Goal: Navigation & Orientation: Find specific page/section

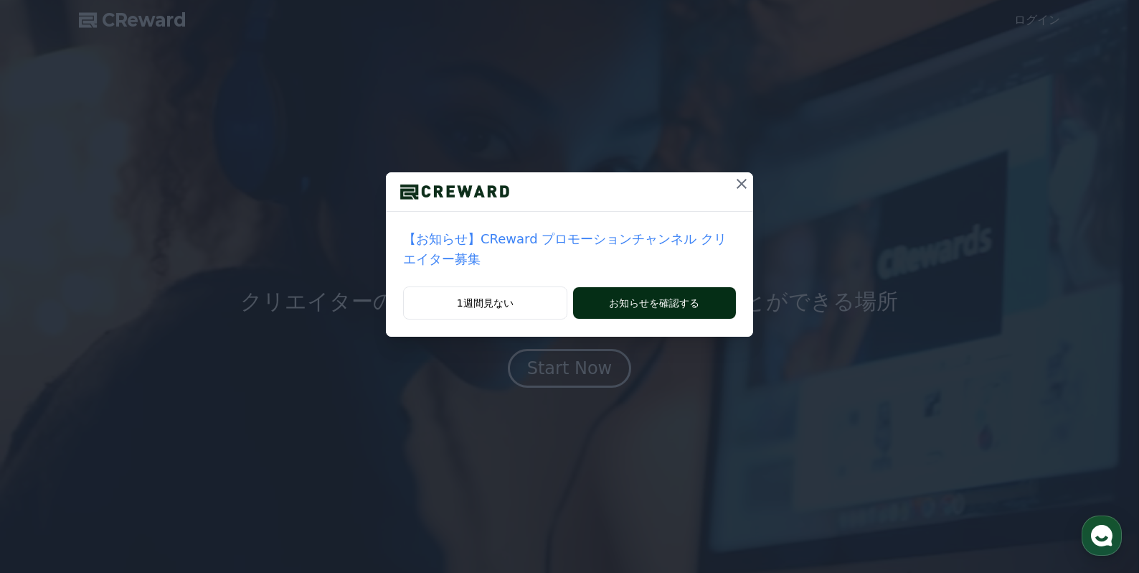
click at [638, 287] on button "お知らせを確認する" at bounding box center [654, 303] width 163 height 32
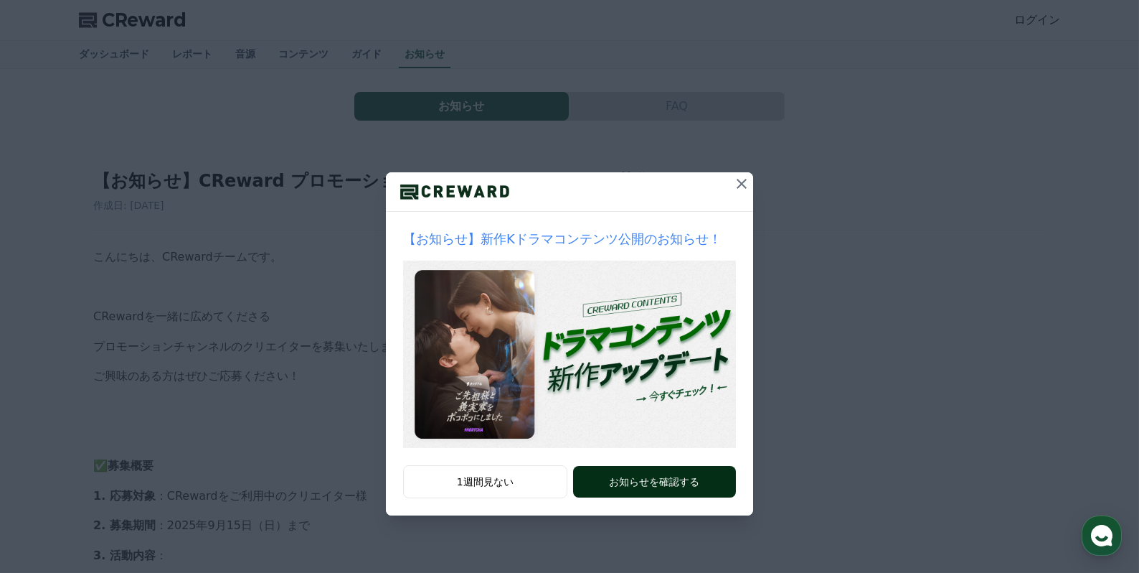
click at [673, 484] on button "お知らせを確認する" at bounding box center [654, 482] width 163 height 32
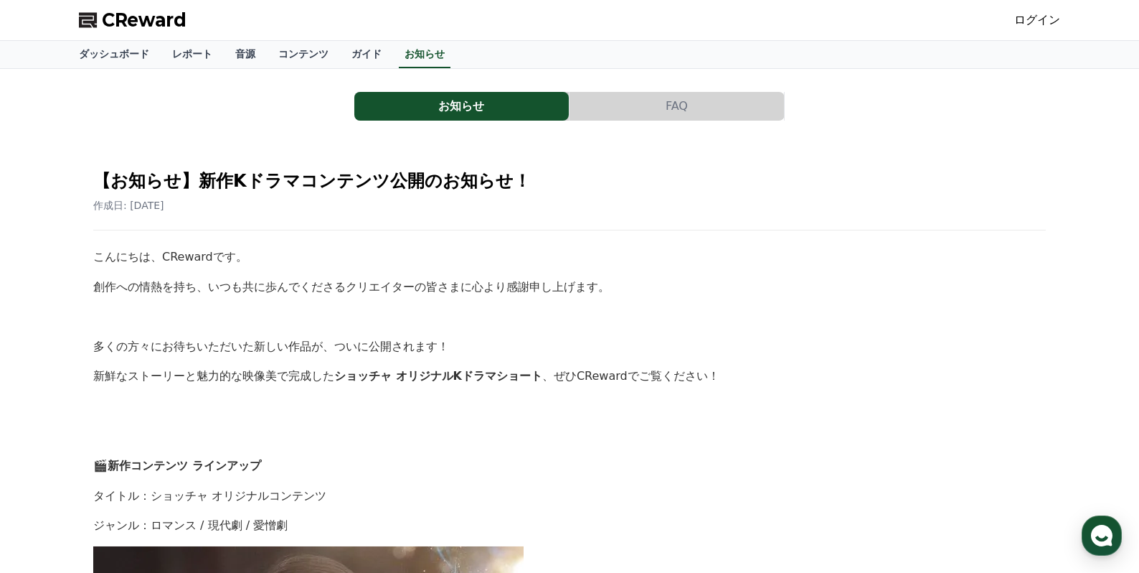
click at [150, 22] on span "CReward" at bounding box center [144, 20] width 85 height 23
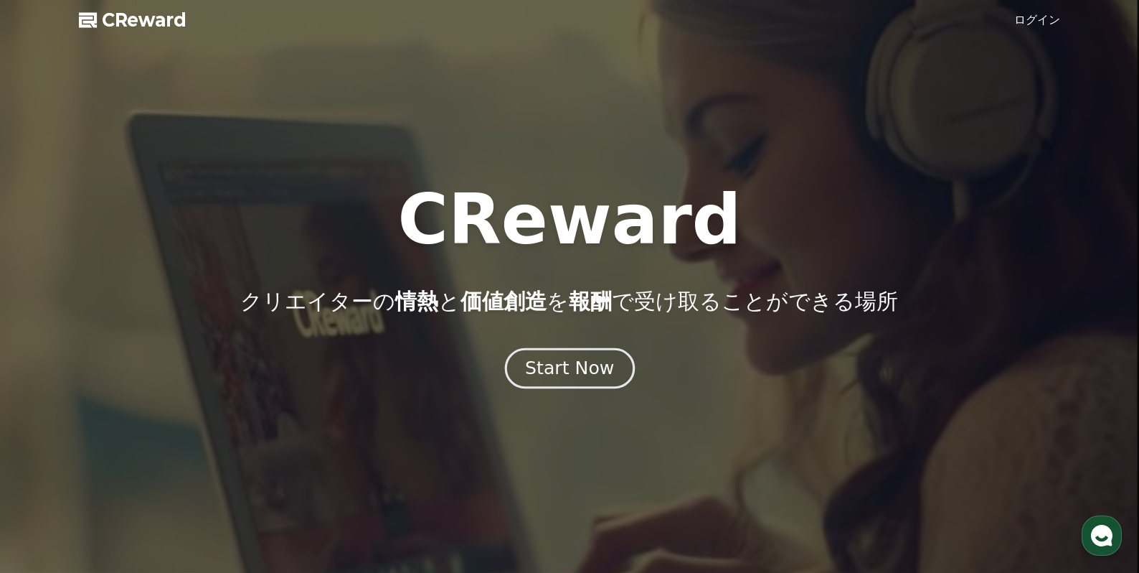
click at [555, 367] on div "Start Now" at bounding box center [569, 368] width 89 height 24
